Goal: Check status: Check status

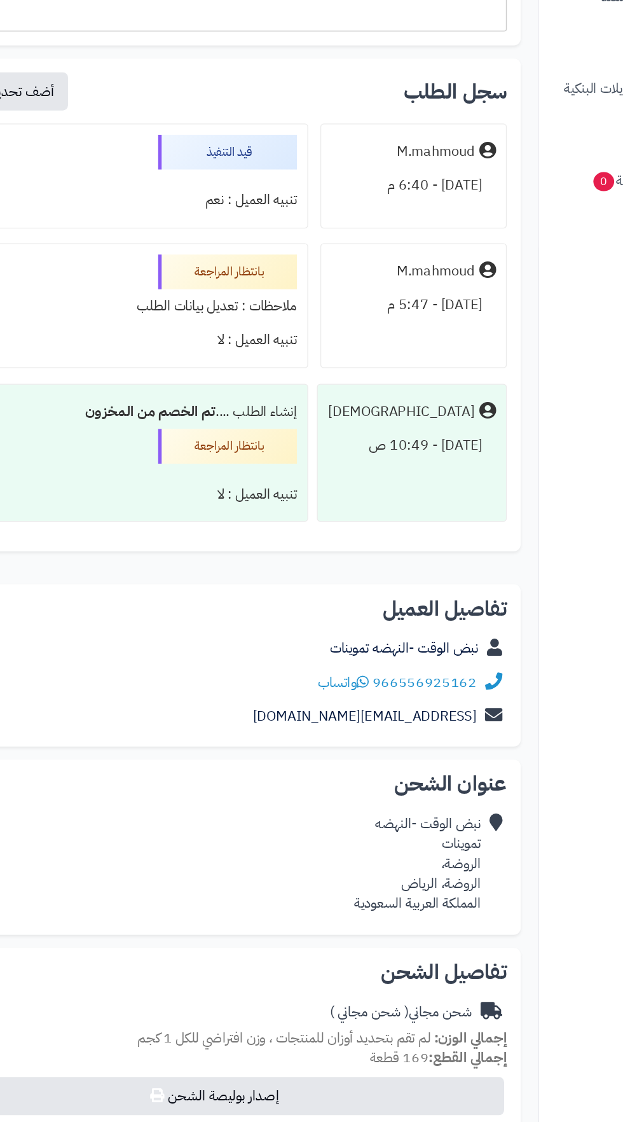
scroll to position [9622, 0]
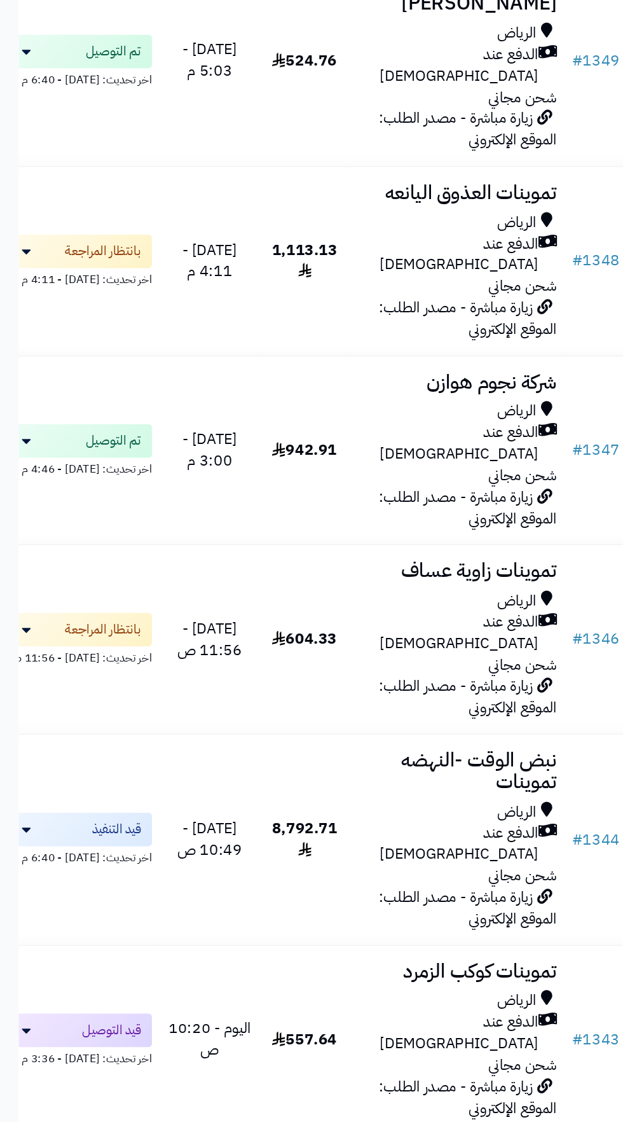
scroll to position [548, 0]
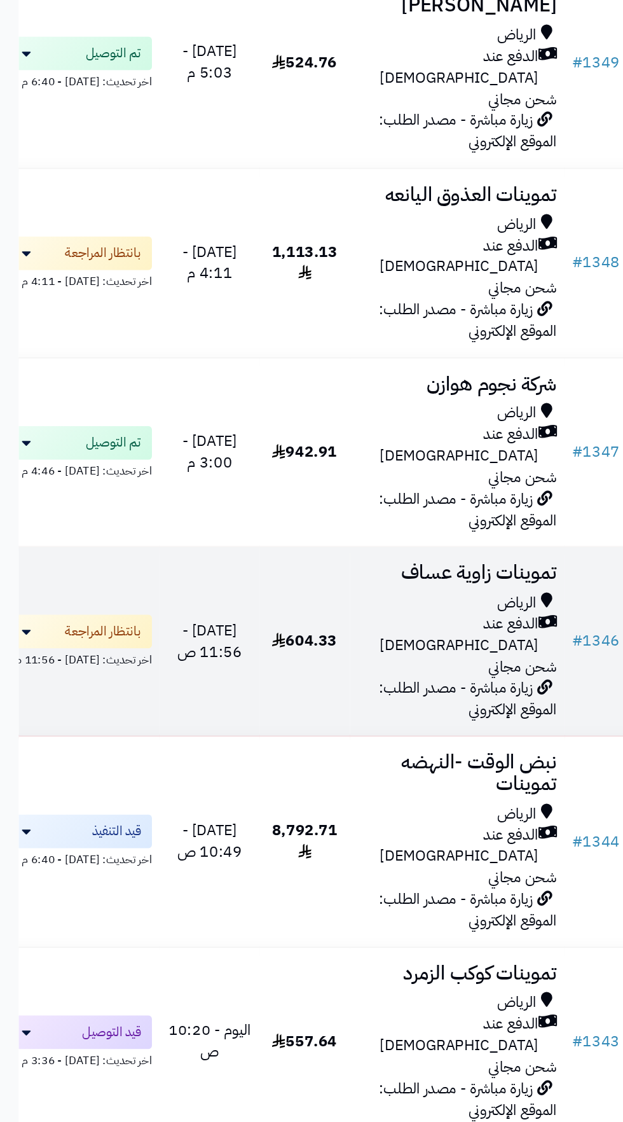
click at [314, 381] on h3 "تموينات زاوية عساف" at bounding box center [309, 388] width 135 height 15
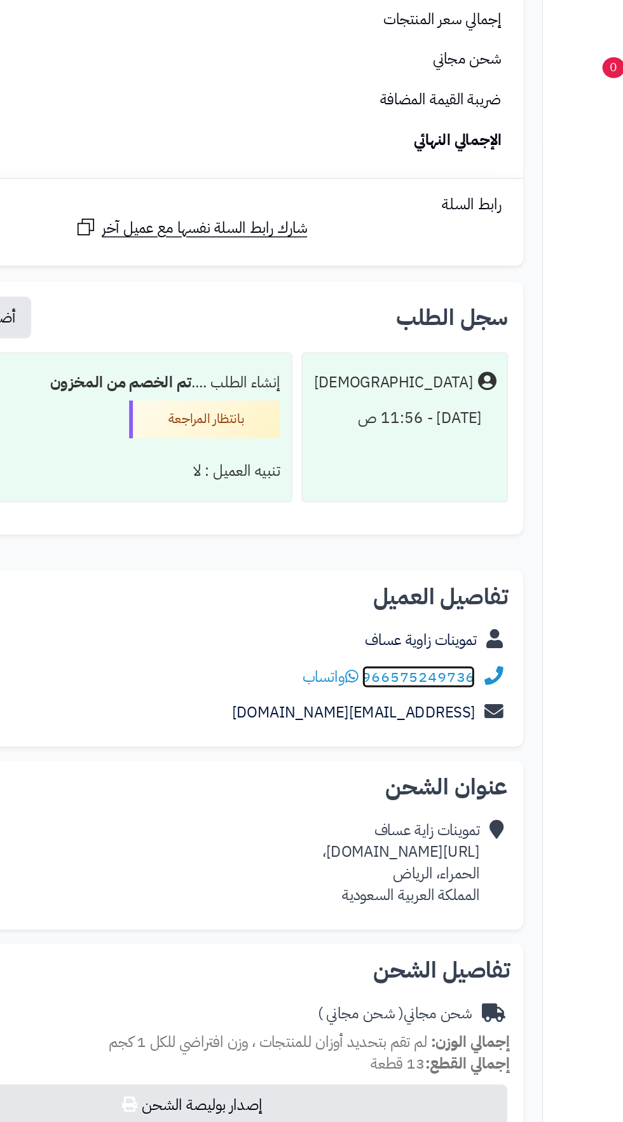
scroll to position [825, 0]
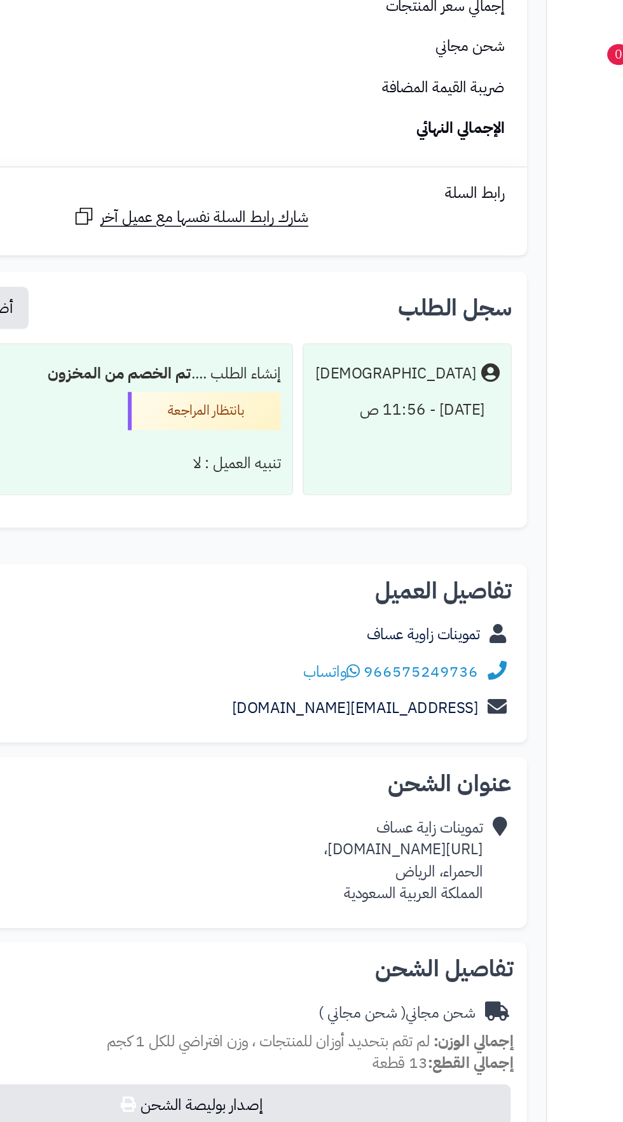
copy div "https://maps.app.goo.gl/B8HDo3AtjUjjMLDEA?g_st=ac،"
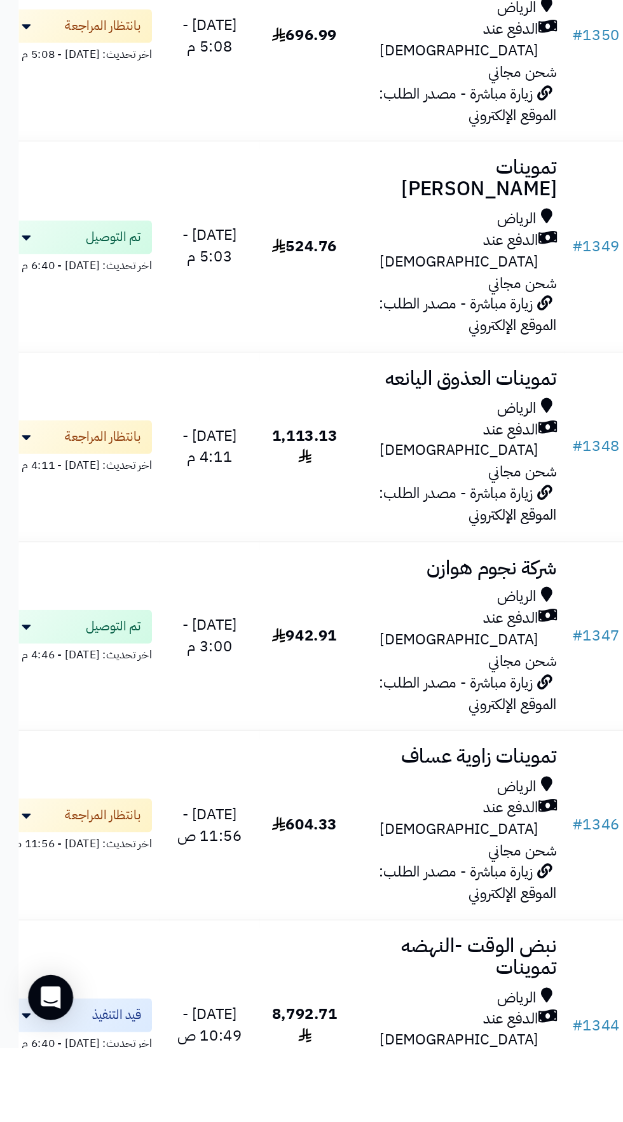
scroll to position [13, 0]
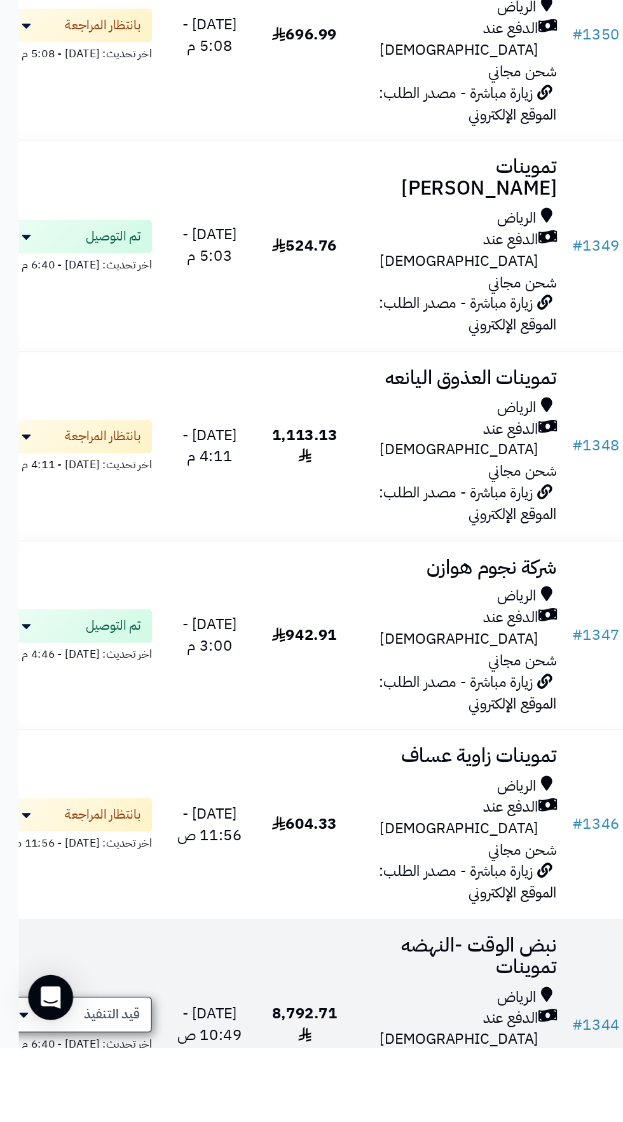
click at [90, 1093] on span "قيد التنفيذ" at bounding box center [76, 1099] width 38 height 13
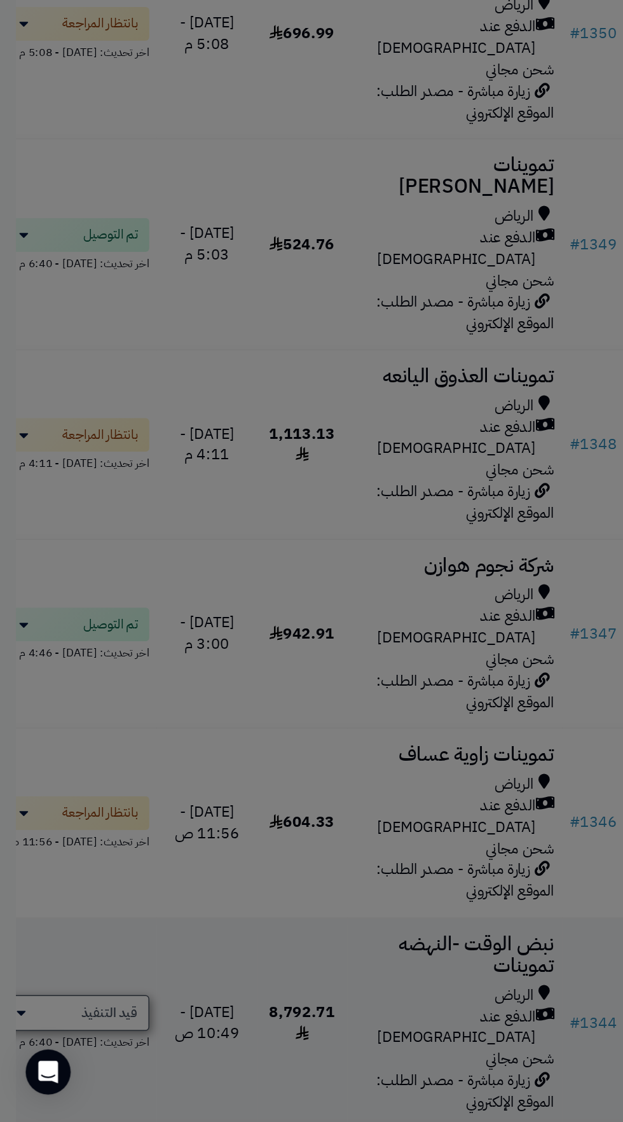
scroll to position [64, 0]
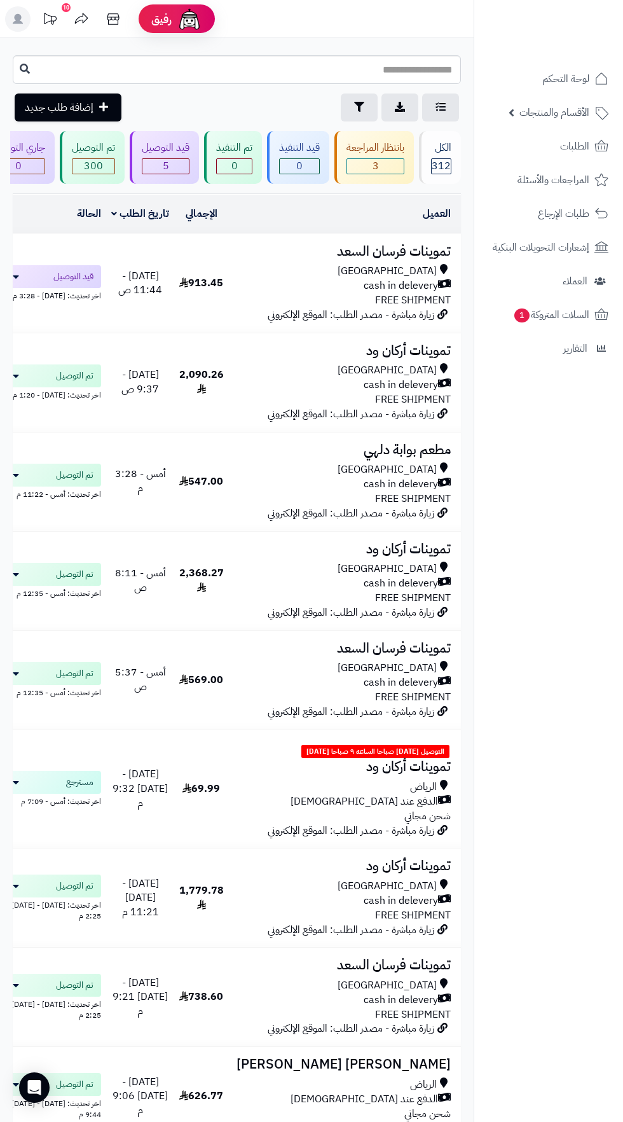
scroll to position [18, 0]
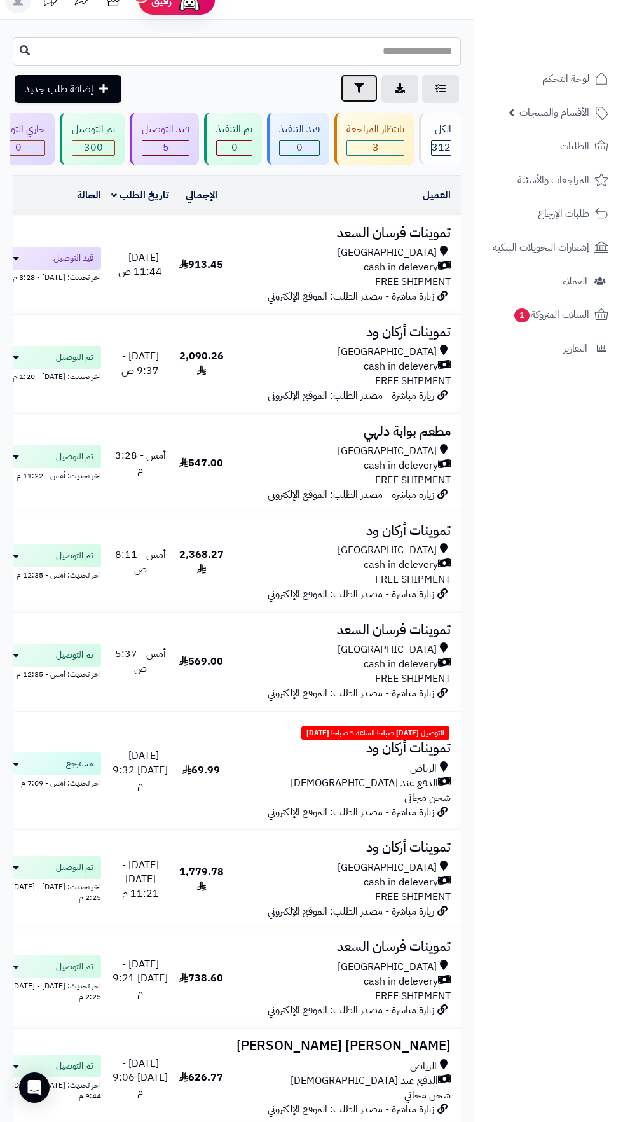
click at [359, 88] on icon "button" at bounding box center [359, 88] width 10 height 10
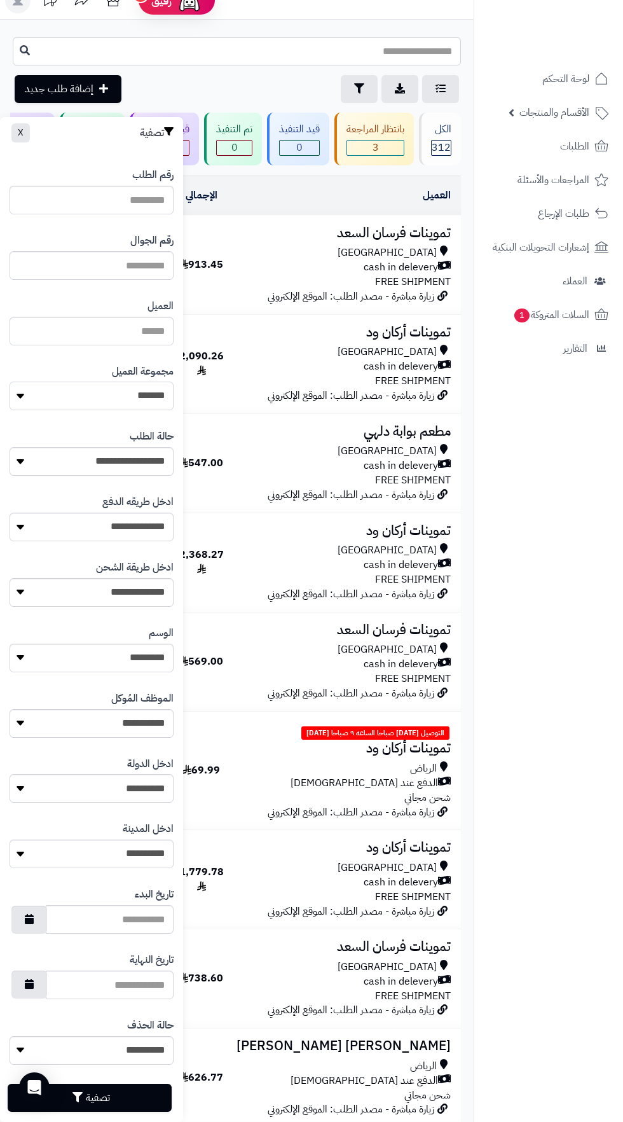
click at [137, 389] on select "**********" at bounding box center [92, 396] width 164 height 29
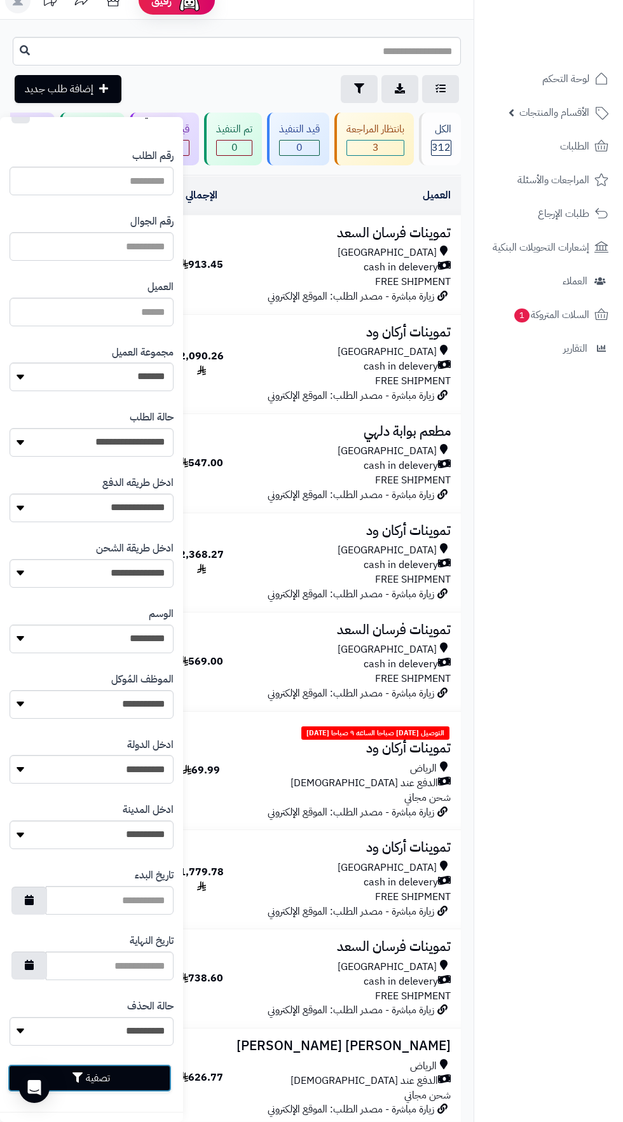
click at [137, 1087] on button "تصفية" at bounding box center [90, 1078] width 164 height 28
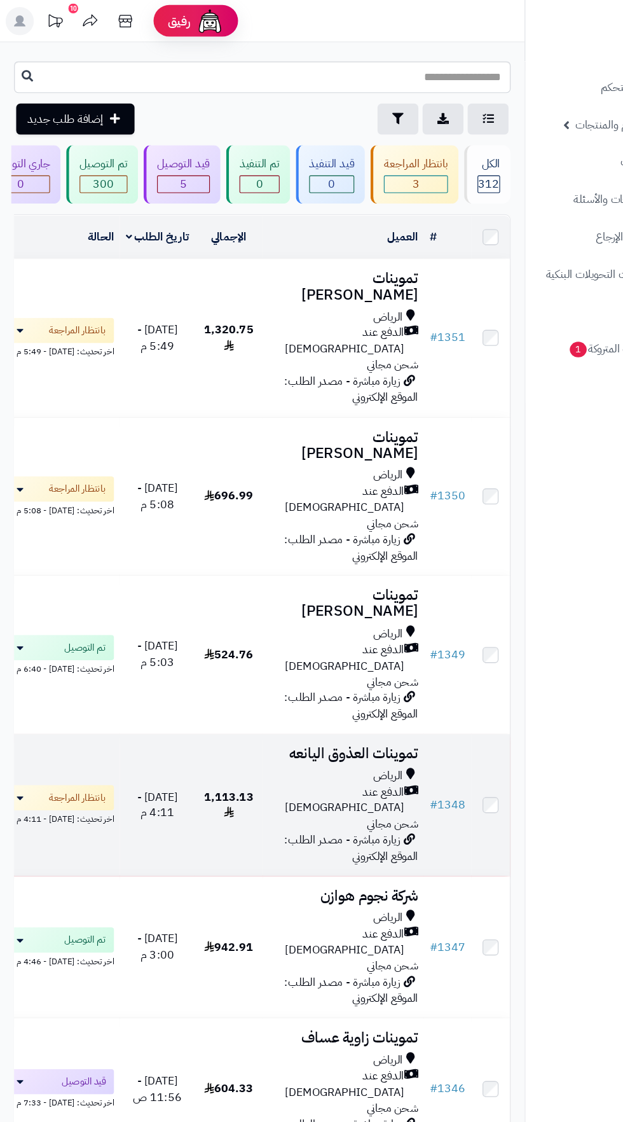
click at [312, 708] on span "الدفع عند [DEMOGRAPHIC_DATA]" at bounding box center [303, 722] width 123 height 29
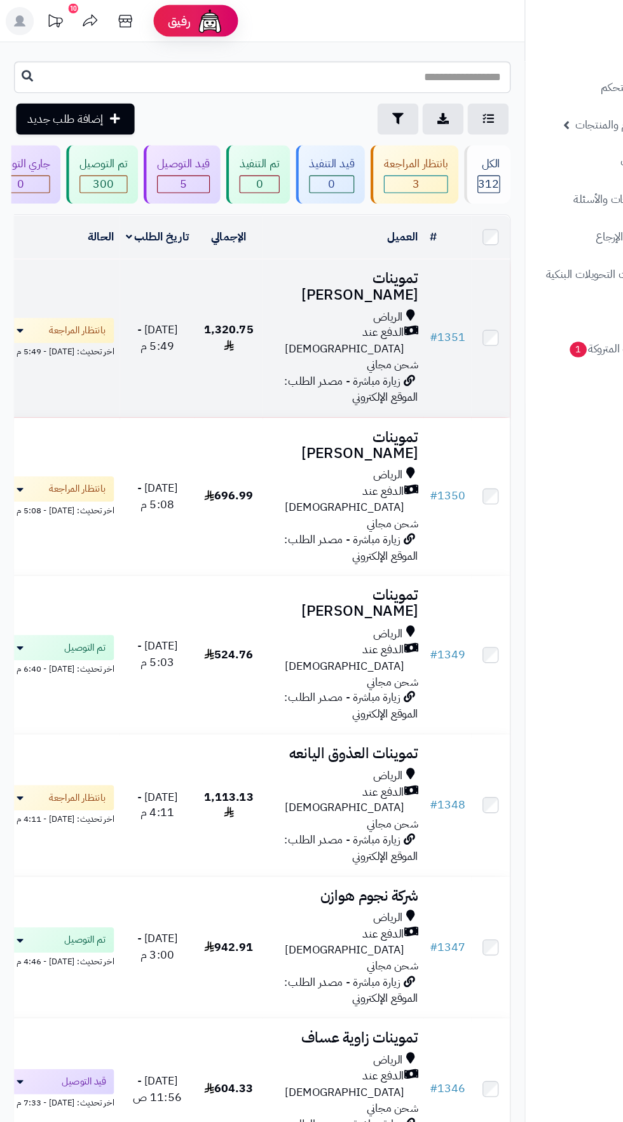
click at [326, 337] on span "زيارة مباشرة - مصدر الطلب: الموقع الإلكتروني" at bounding box center [317, 352] width 121 height 30
click at [325, 293] on span "الدفع عند [DEMOGRAPHIC_DATA]" at bounding box center [303, 307] width 123 height 29
click at [323, 337] on span "زيارة مباشرة - مصدر الطلب: الموقع الإلكتروني" at bounding box center [317, 352] width 121 height 30
click at [323, 293] on span "الدفع عند [DEMOGRAPHIC_DATA]" at bounding box center [303, 307] width 123 height 29
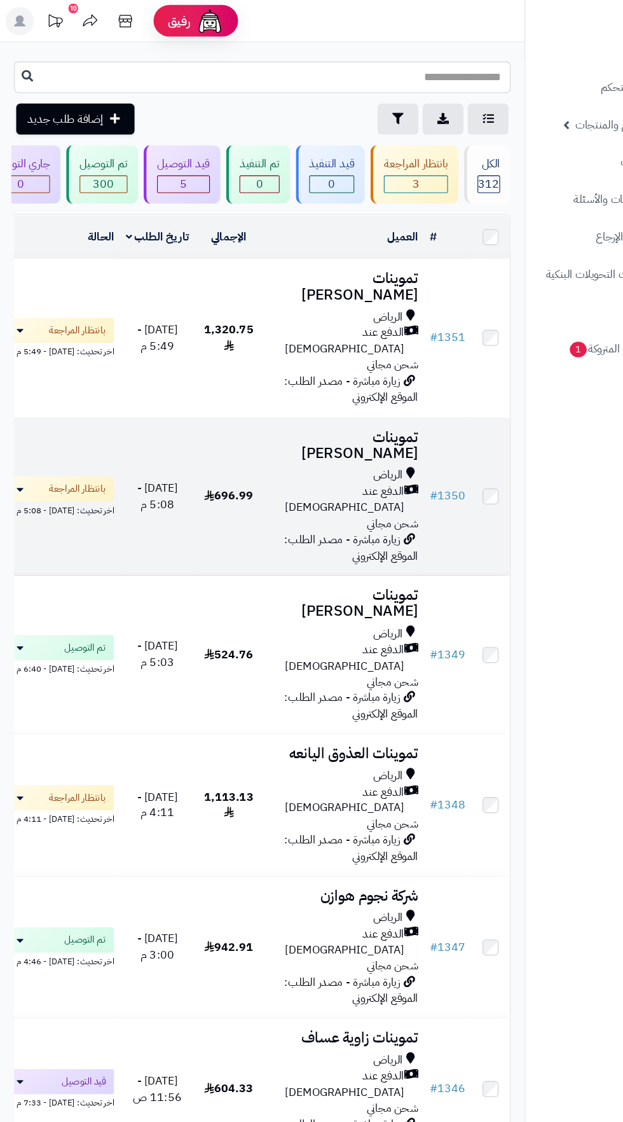
click at [325, 436] on span "الدفع عند [DEMOGRAPHIC_DATA]" at bounding box center [303, 450] width 123 height 29
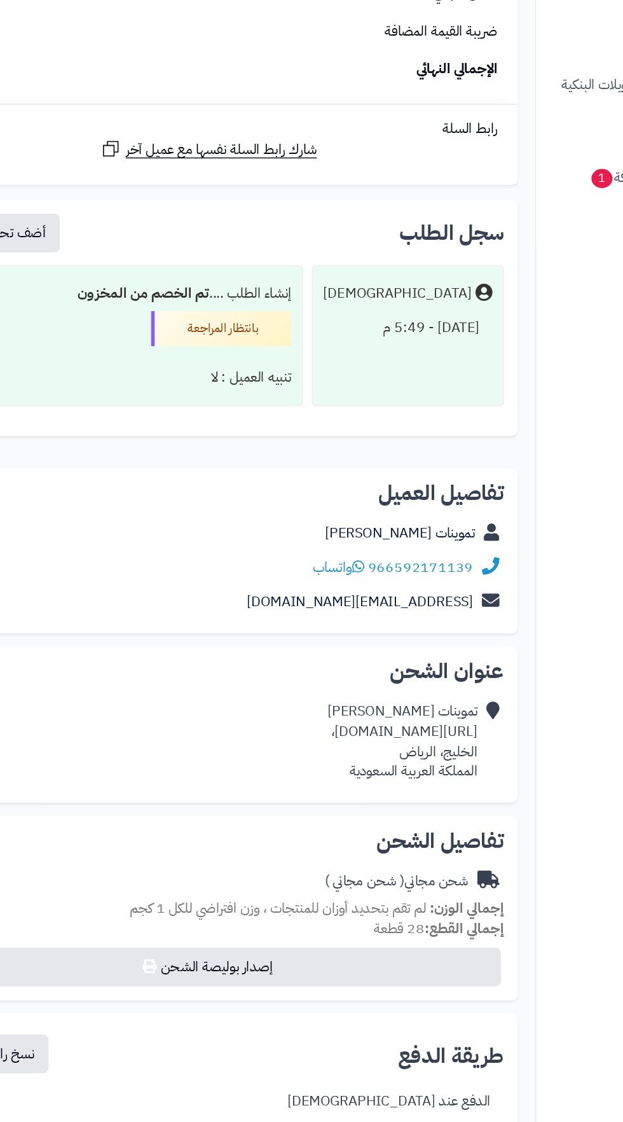
scroll to position [1088, 0]
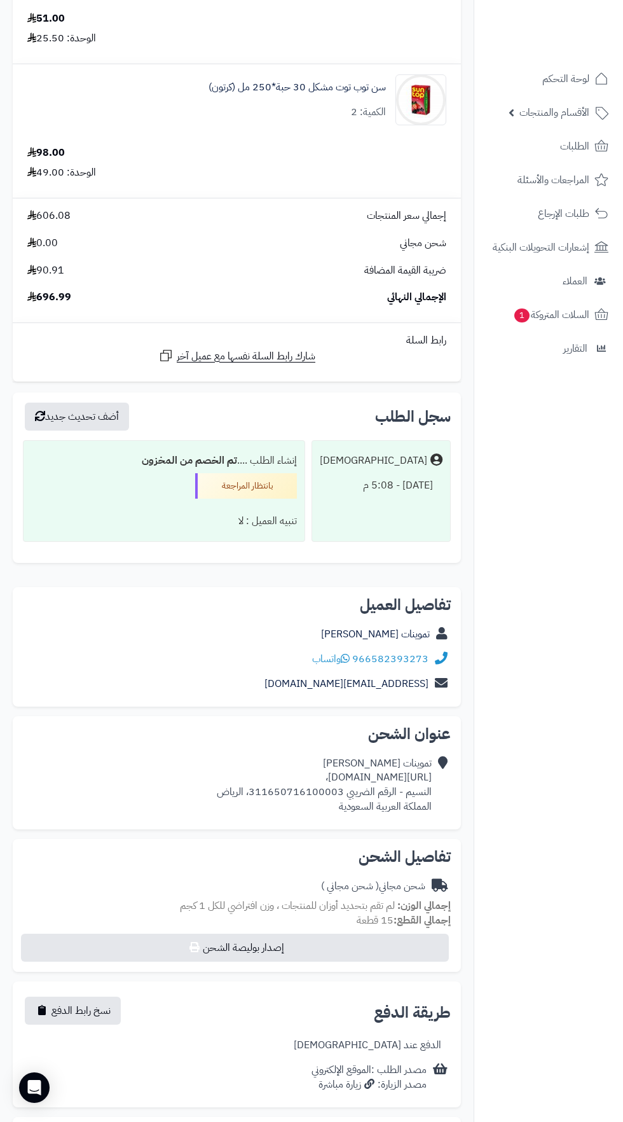
scroll to position [765, 0]
